Goal: Communication & Community: Participate in discussion

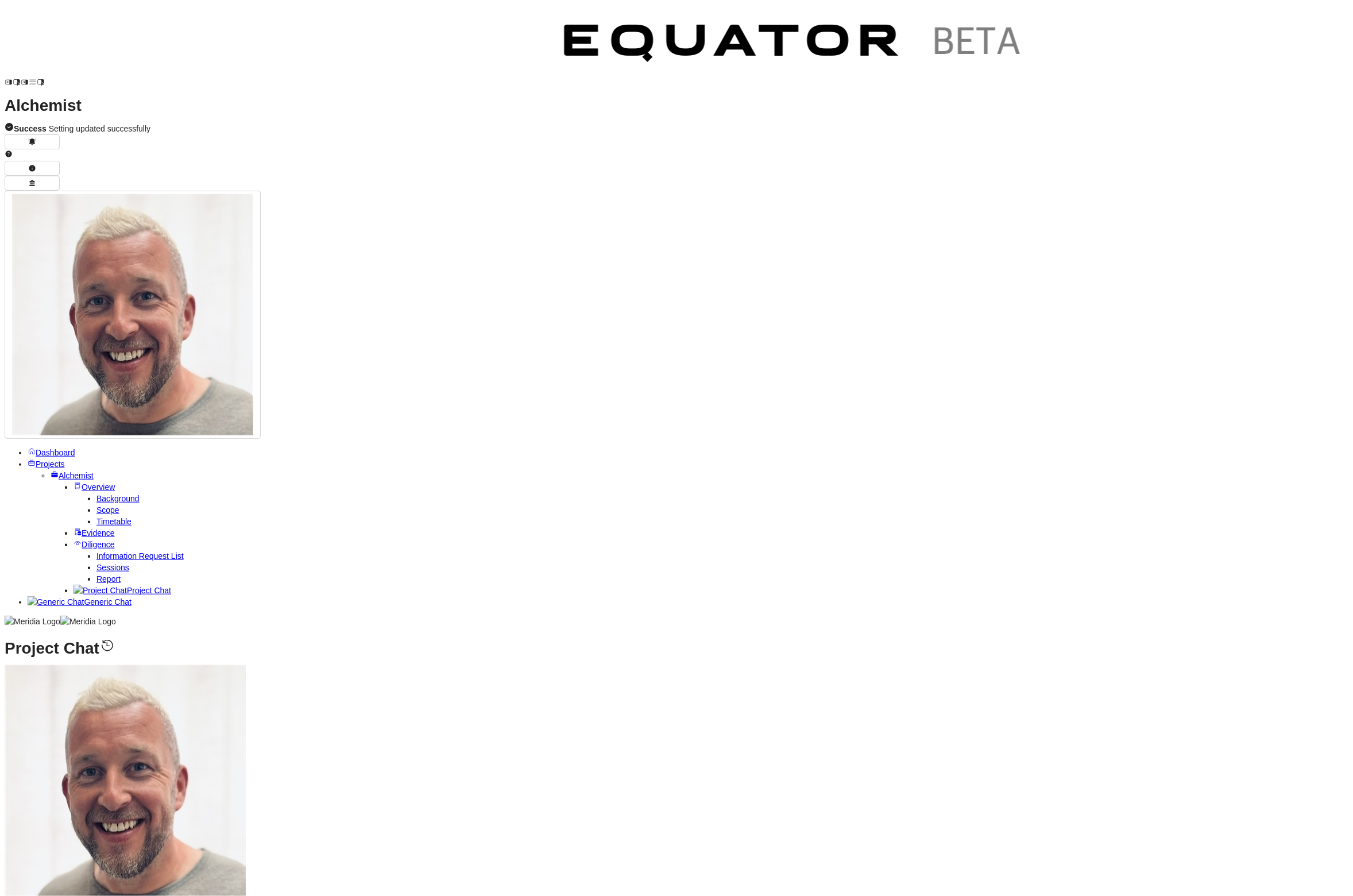
click at [47, 459] on span "Projects" at bounding box center [50, 464] width 29 height 9
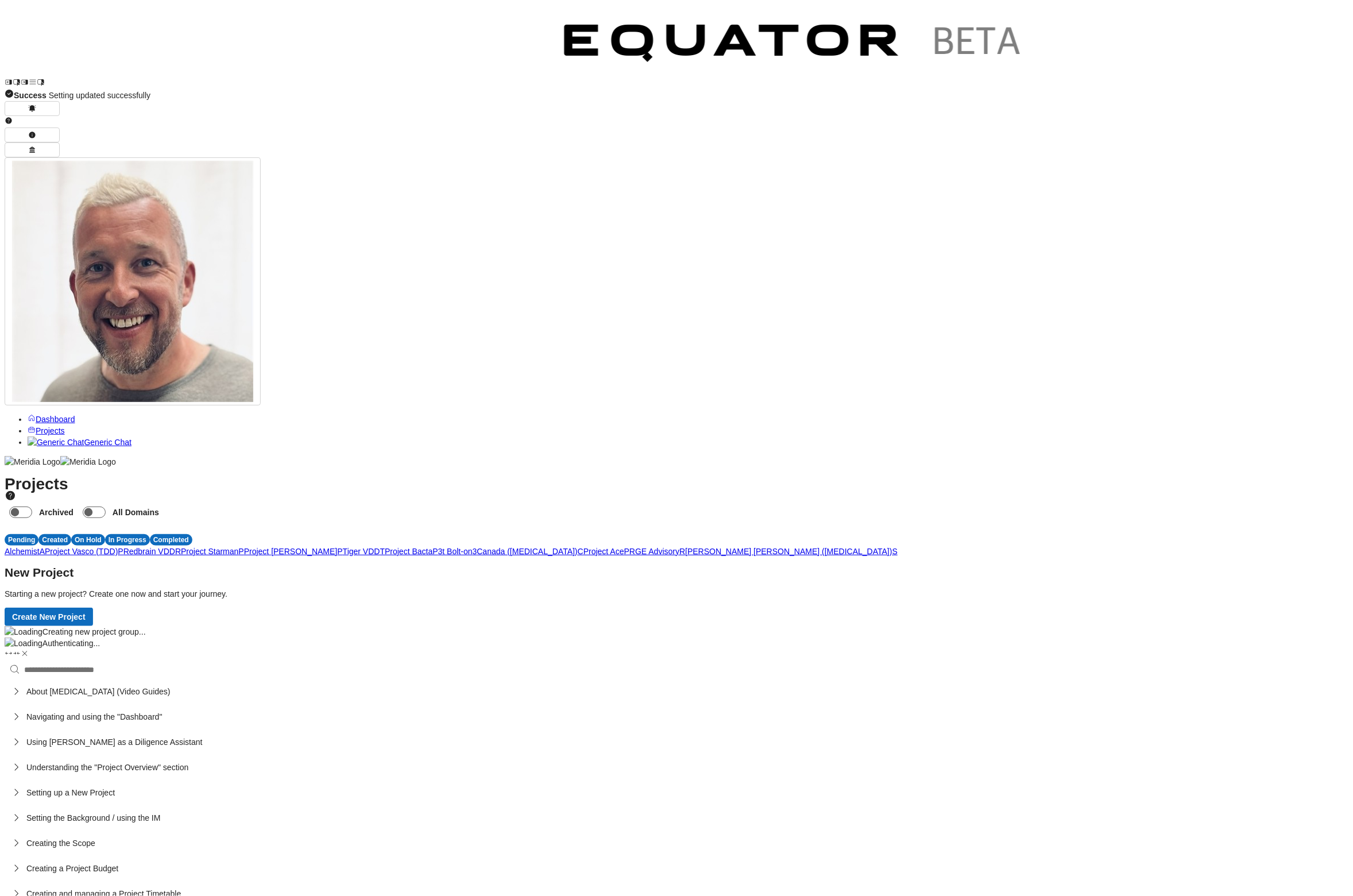
click at [123, 546] on span "P" at bounding box center [120, 551] width 5 height 9
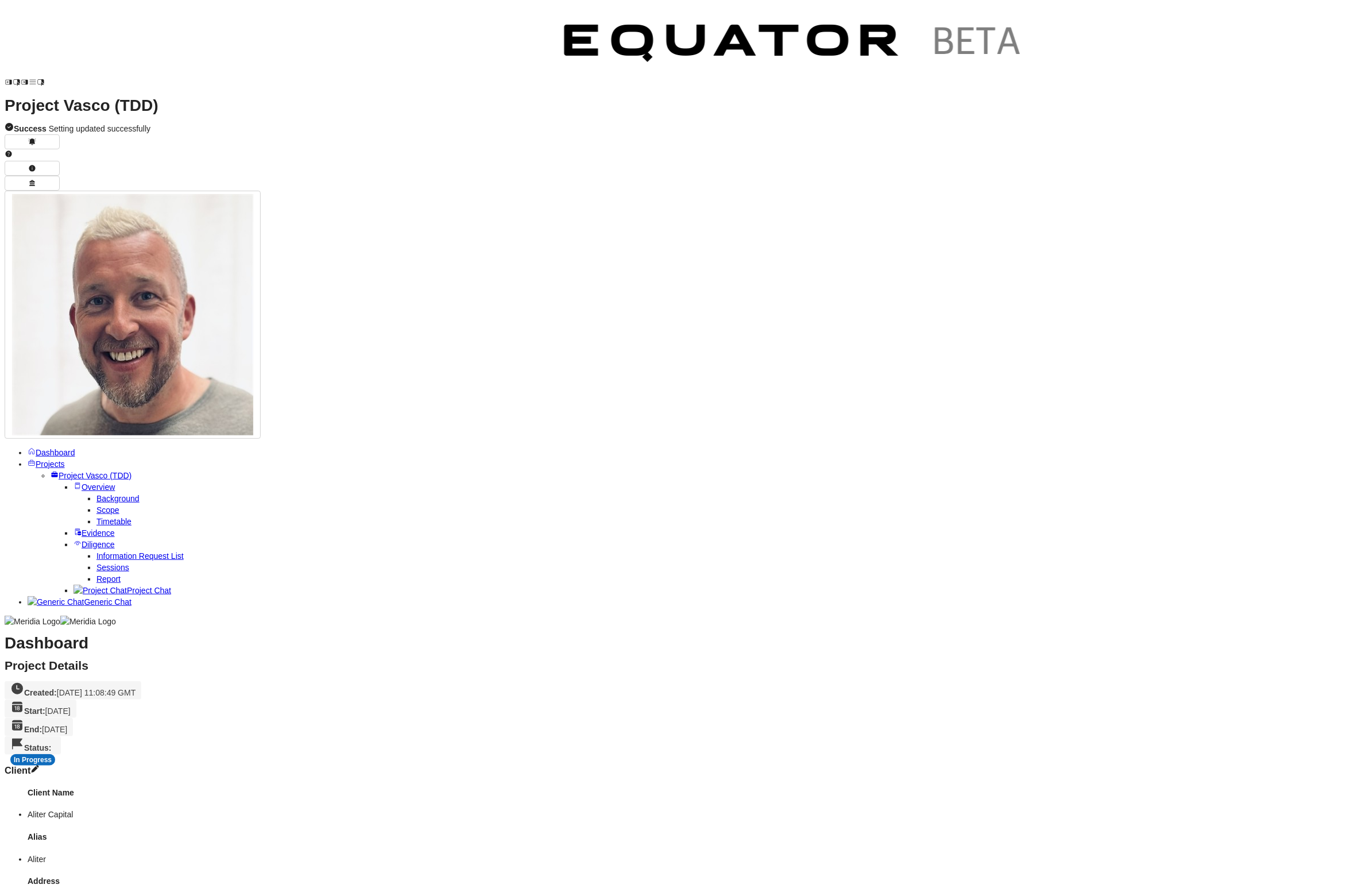
click at [127, 585] on span "Project Chat" at bounding box center [149, 590] width 44 height 9
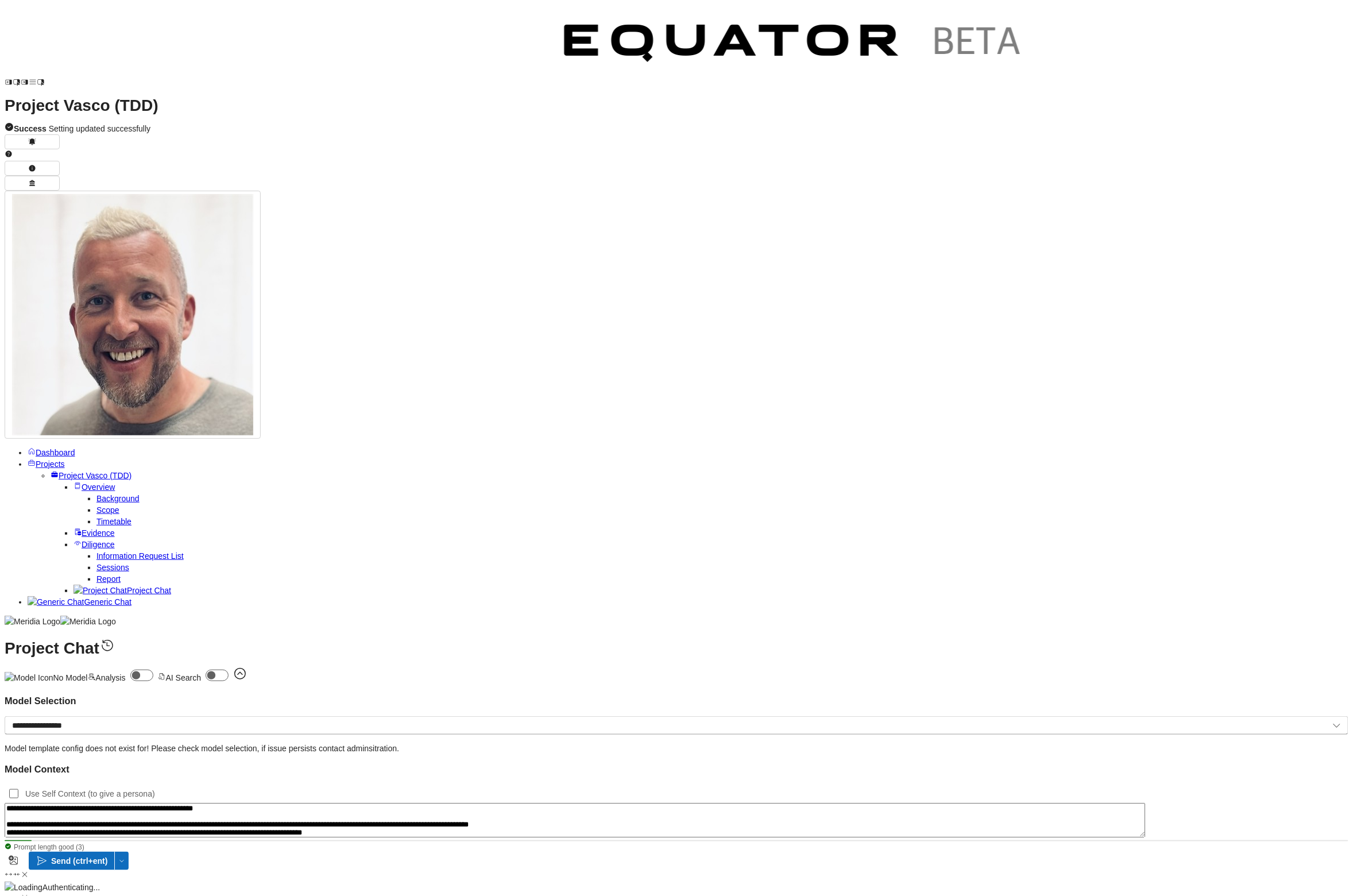
scroll to position [510, 0]
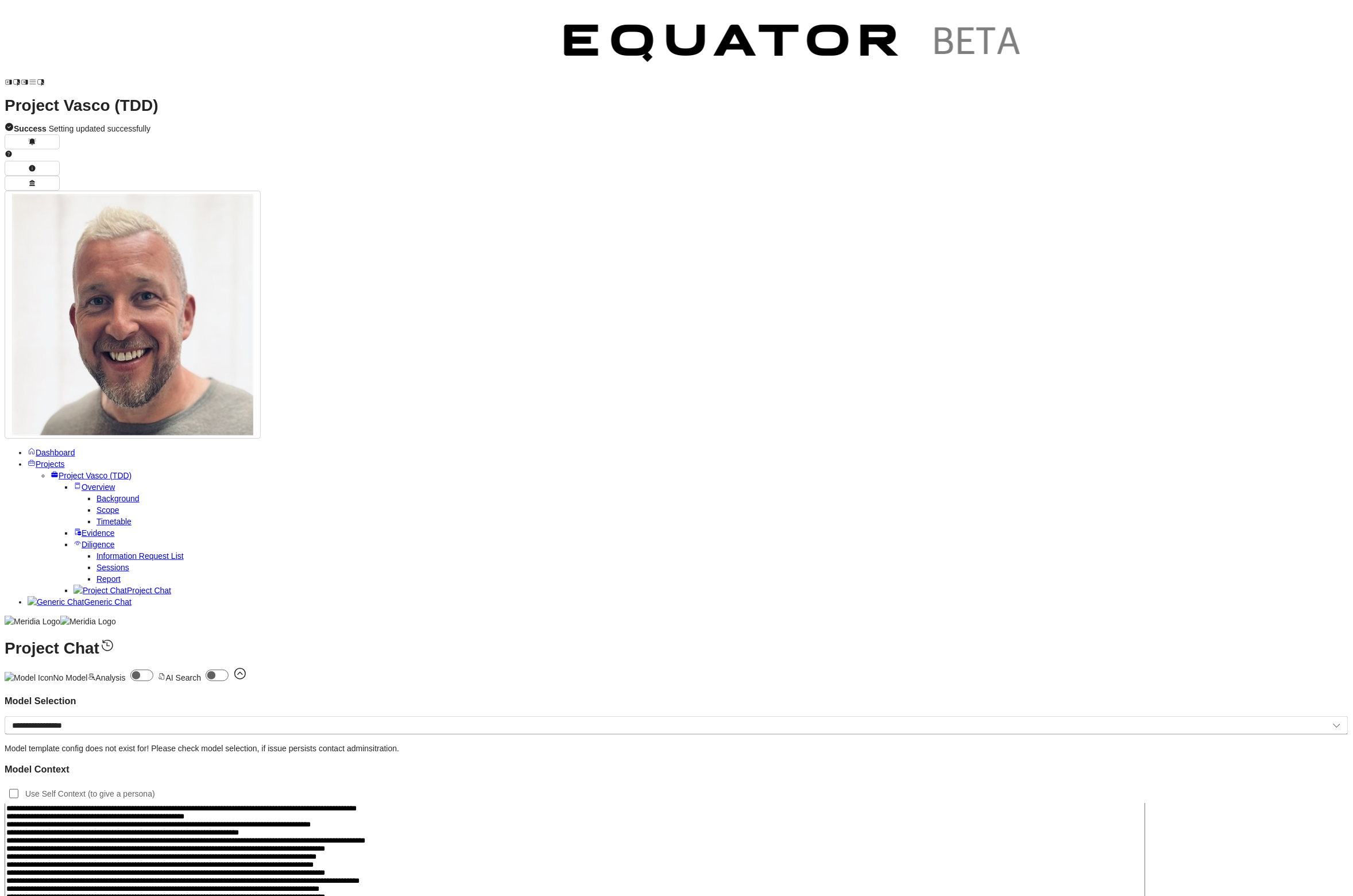
type textarea "**********"
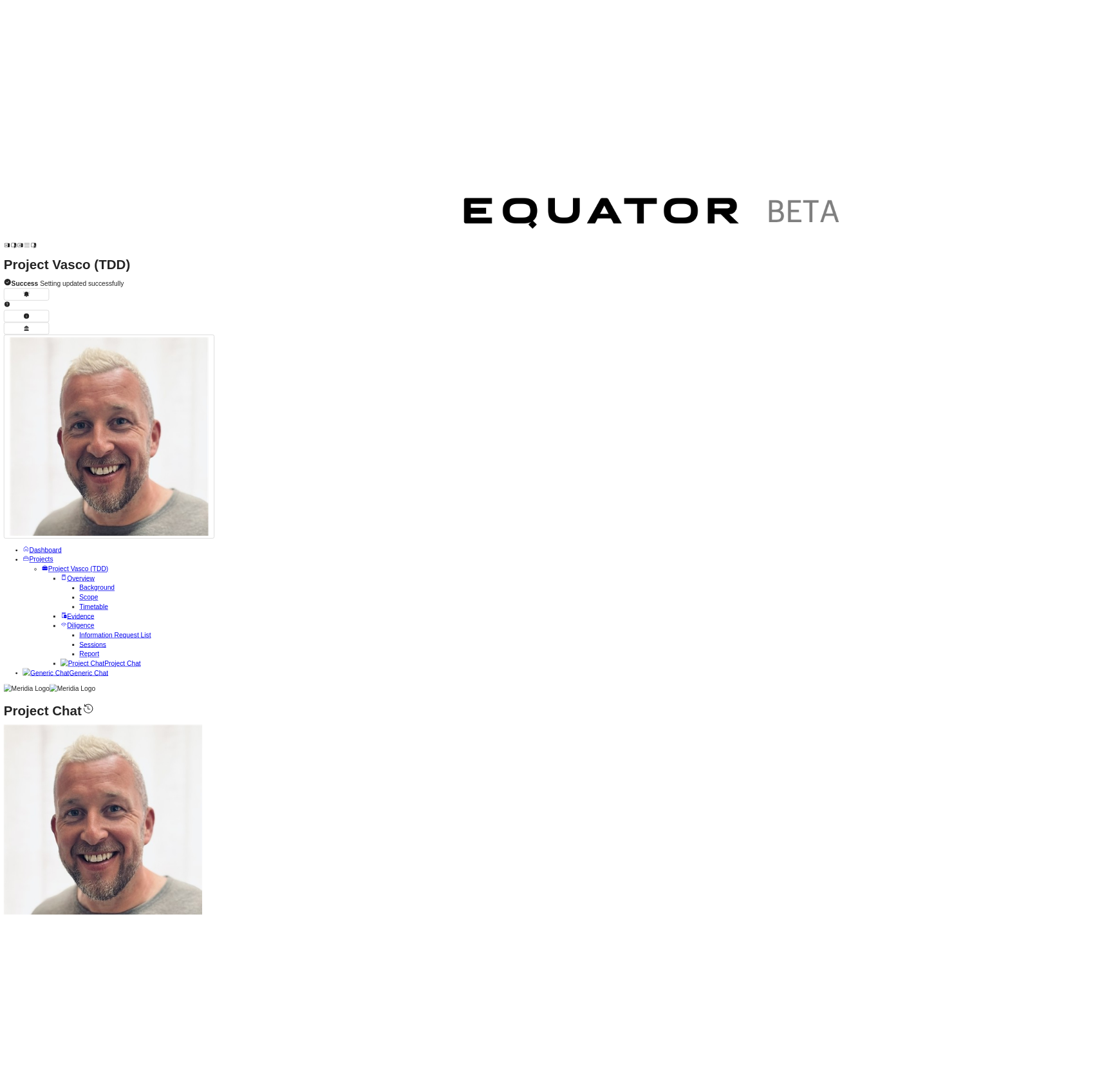
scroll to position [0, 0]
